Goal: Find specific page/section: Find specific page/section

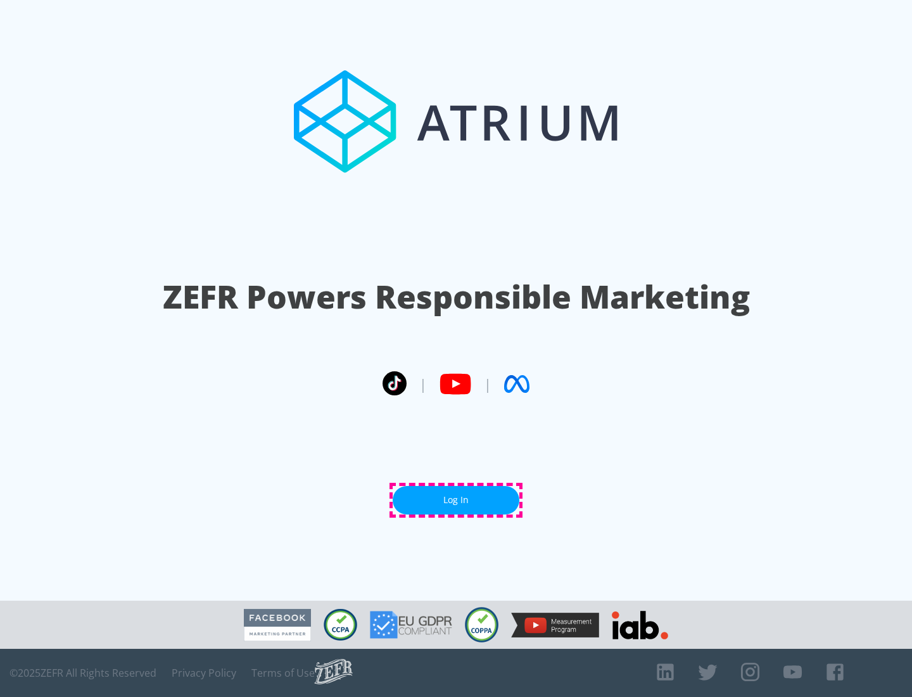
click at [456, 500] on link "Log In" at bounding box center [456, 500] width 127 height 28
